Goal: Navigation & Orientation: Find specific page/section

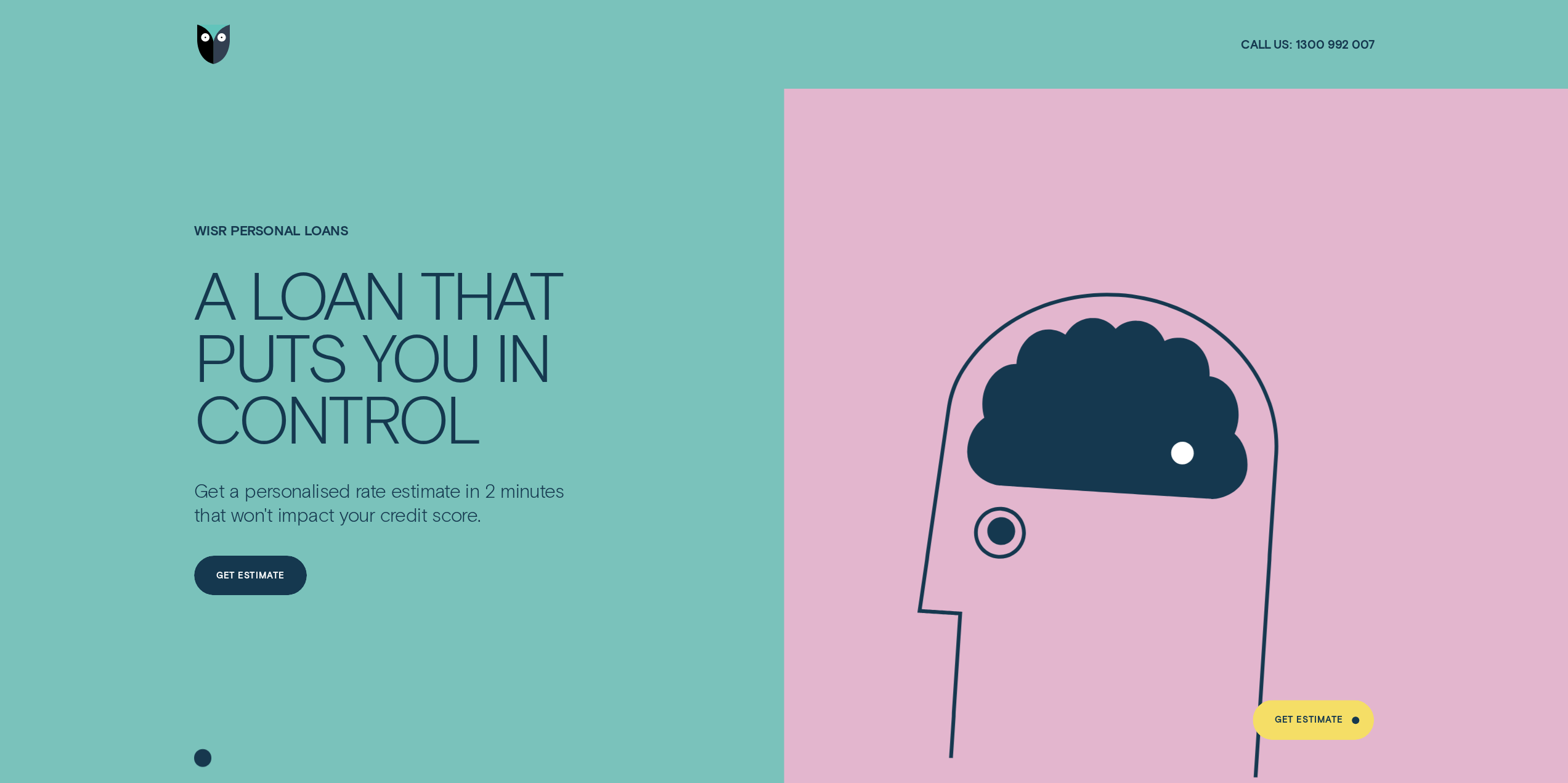
click at [219, 42] on img "Go to home page" at bounding box center [214, 44] width 34 height 40
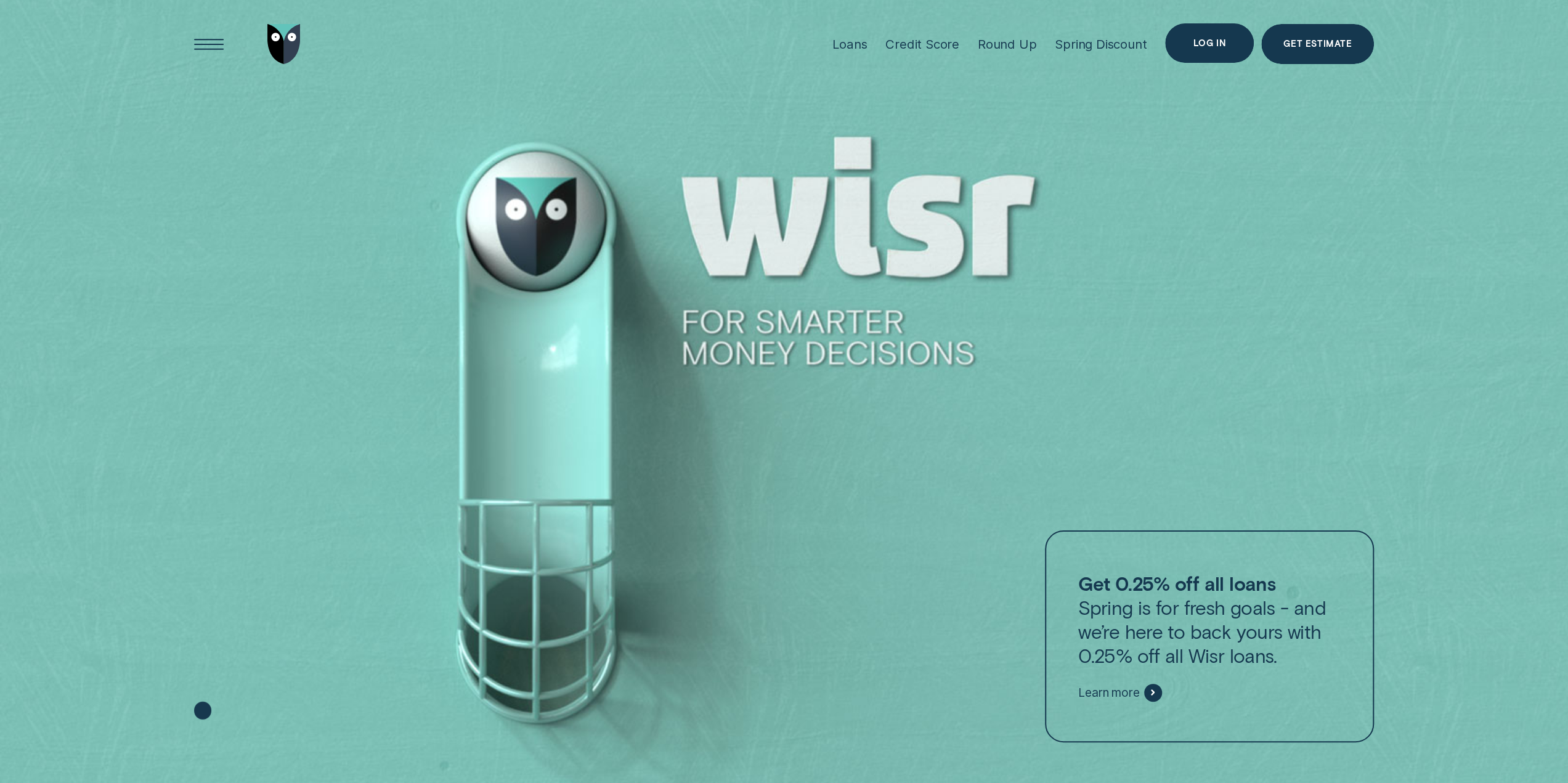
click at [1223, 44] on div "Log in" at bounding box center [1208, 43] width 33 height 8
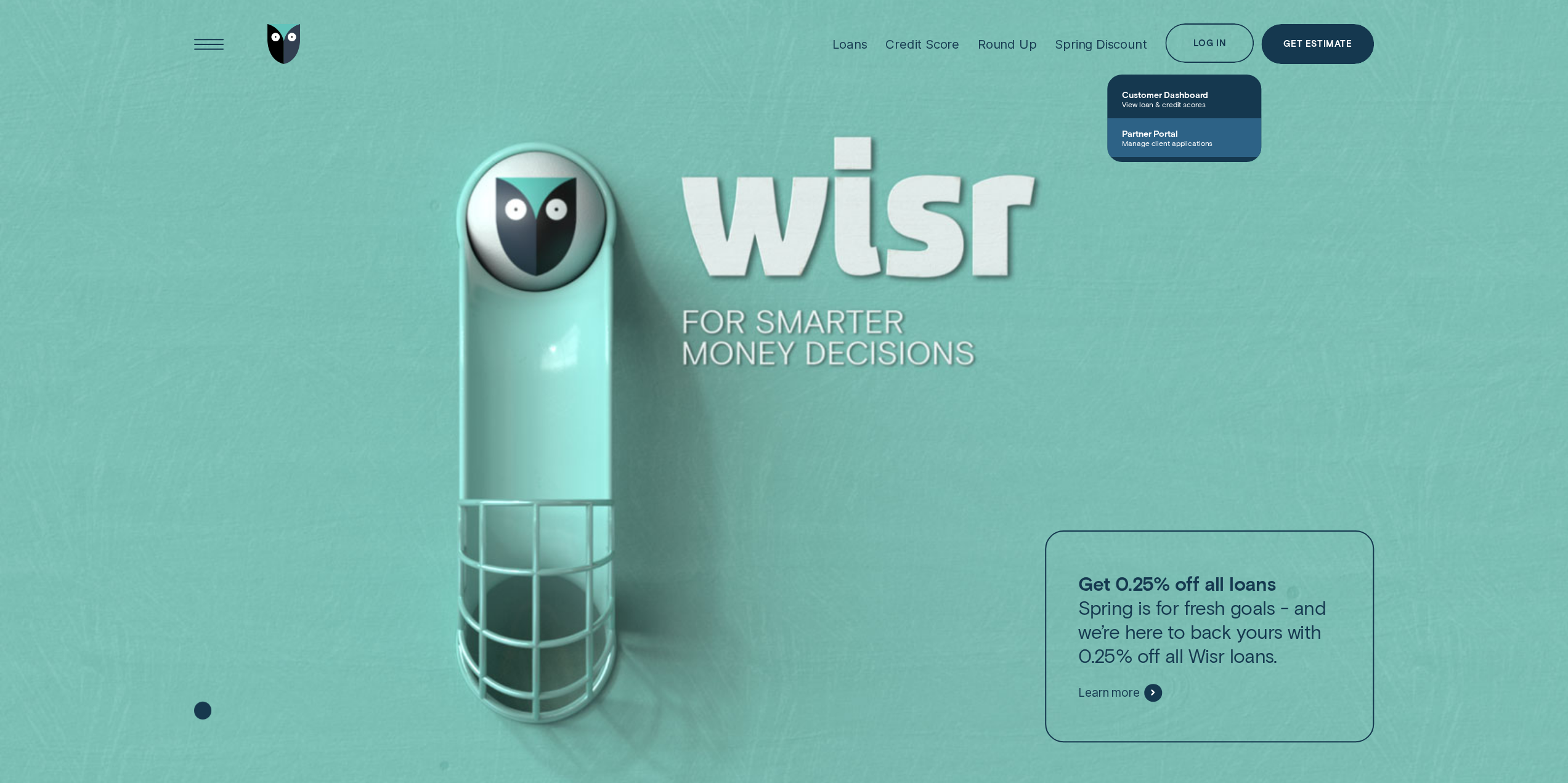
click at [1157, 135] on span "Partner Portal" at bounding box center [1184, 133] width 125 height 11
